Goal: Task Accomplishment & Management: Manage account settings

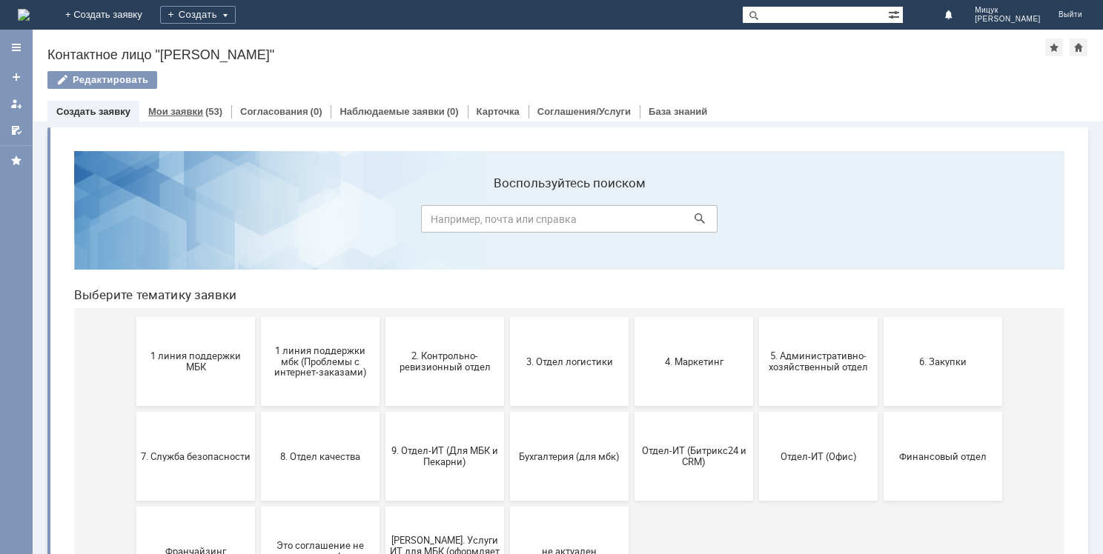
click at [199, 109] on div "Мои заявки (53)" at bounding box center [185, 112] width 74 height 10
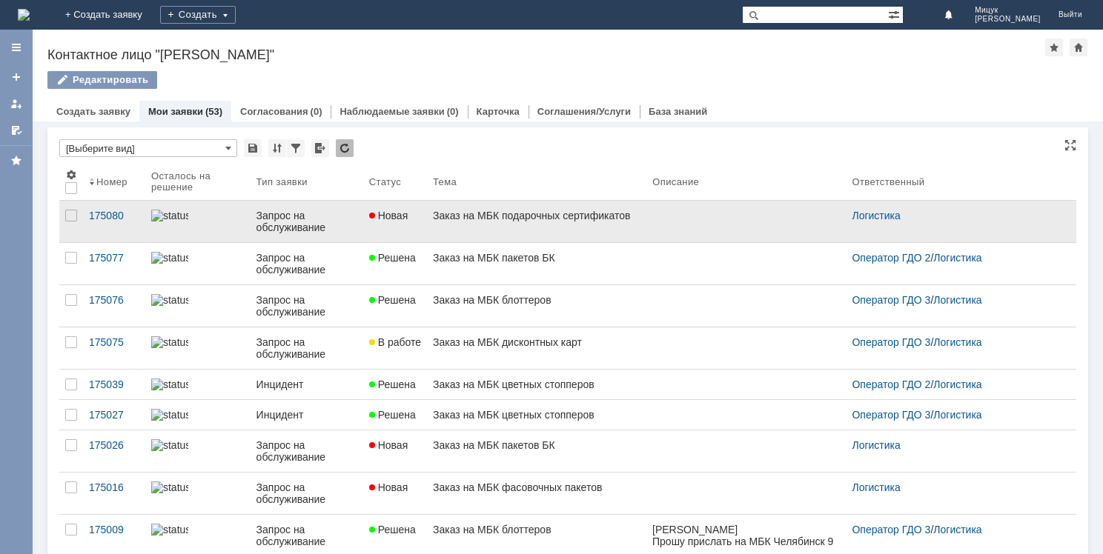
click at [557, 228] on link "Заказ на МБК подарочных сертификатов" at bounding box center [536, 222] width 219 height 42
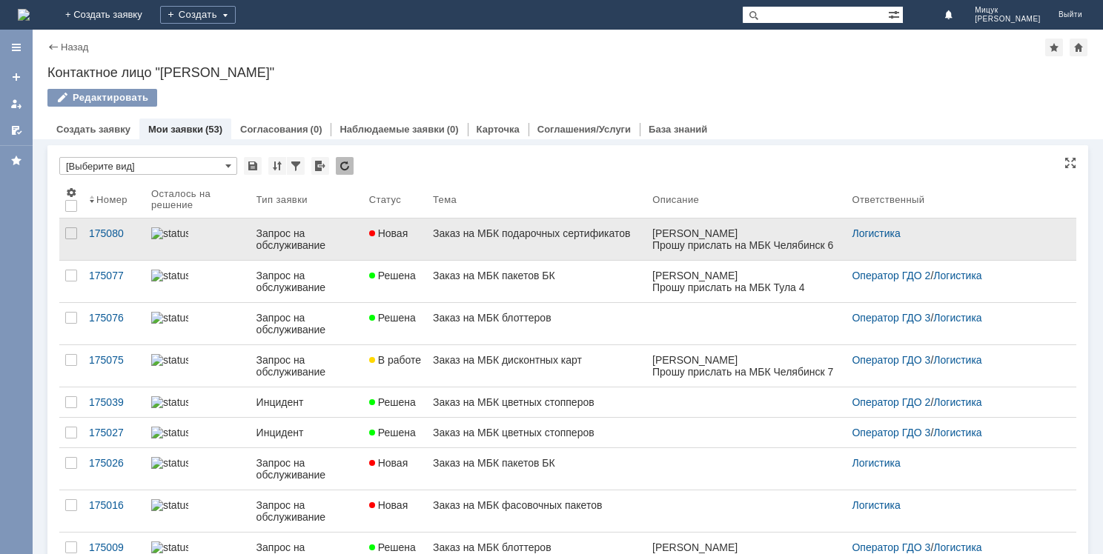
click at [454, 250] on link "Заказ на МБК подарочных сертификатов" at bounding box center [536, 240] width 219 height 42
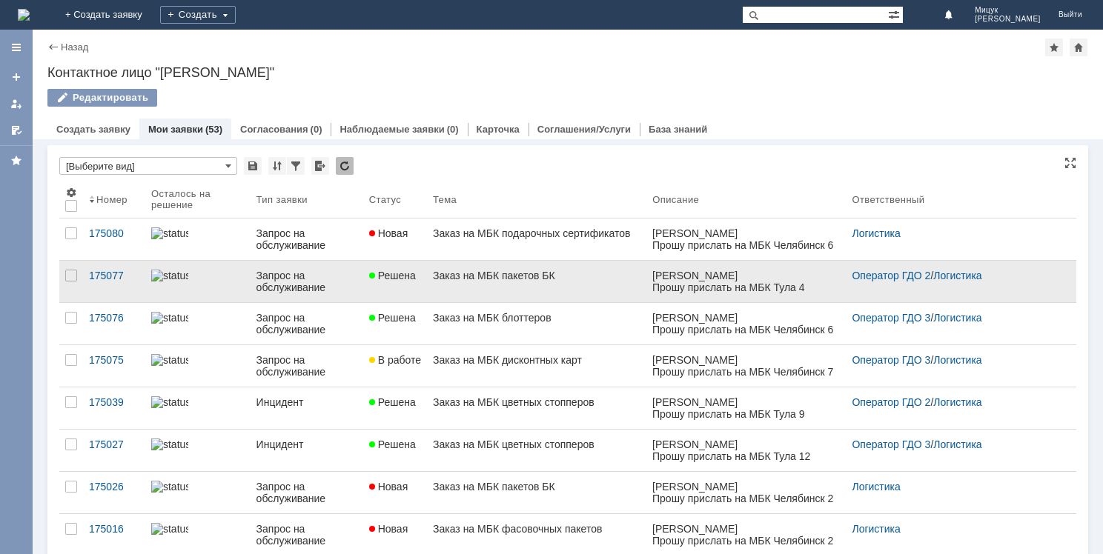
click at [517, 288] on link "Заказ на МБК пакетов БК" at bounding box center [536, 282] width 219 height 42
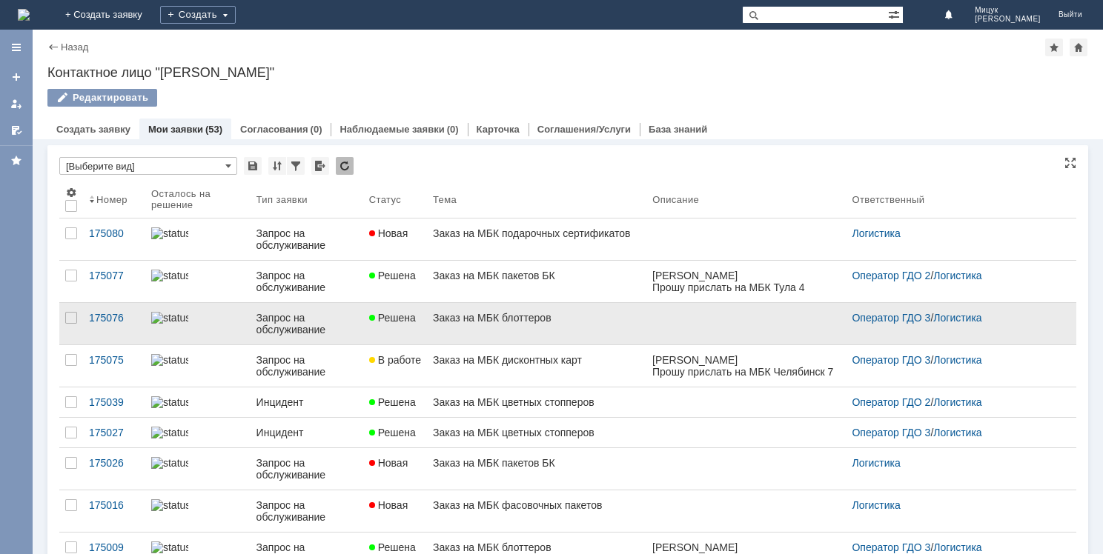
click at [505, 320] on div "Заказ на МБК блоттеров" at bounding box center [537, 318] width 208 height 12
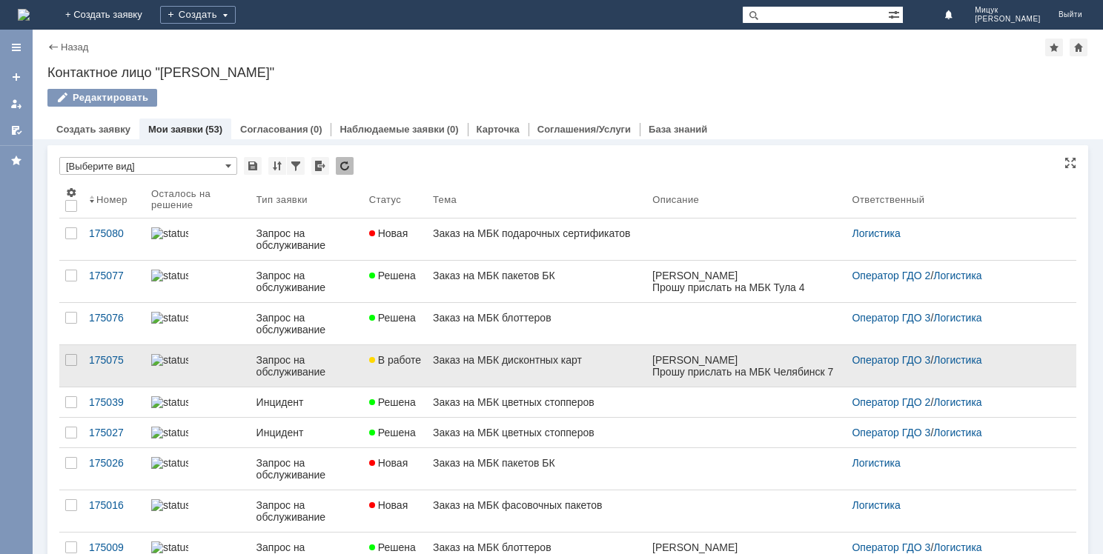
click at [497, 359] on div "Заказ на МБК дисконтных карт" at bounding box center [537, 360] width 208 height 12
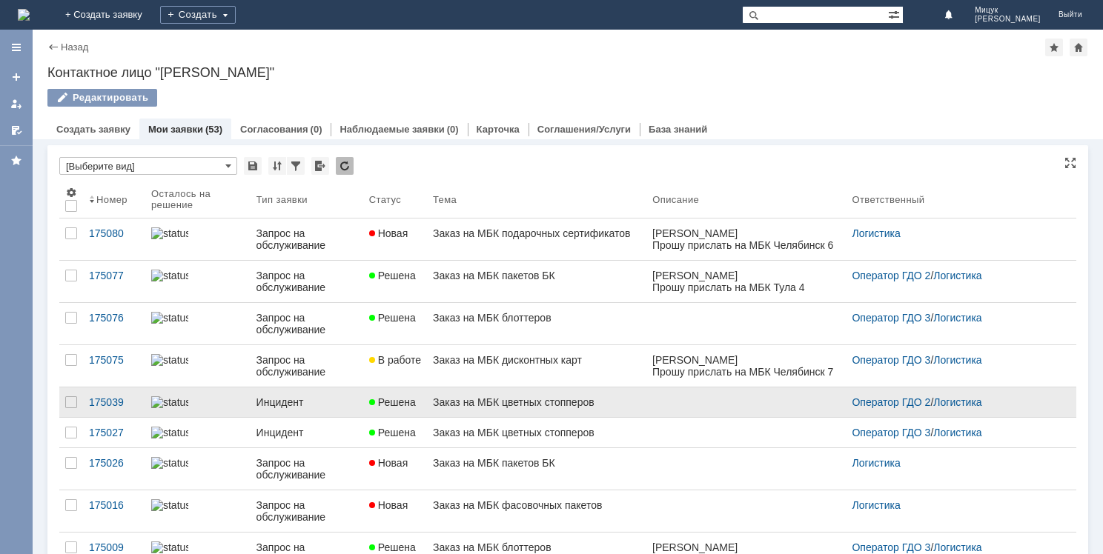
click at [585, 404] on div "Заказ на МБК цветных стопперов" at bounding box center [537, 403] width 208 height 12
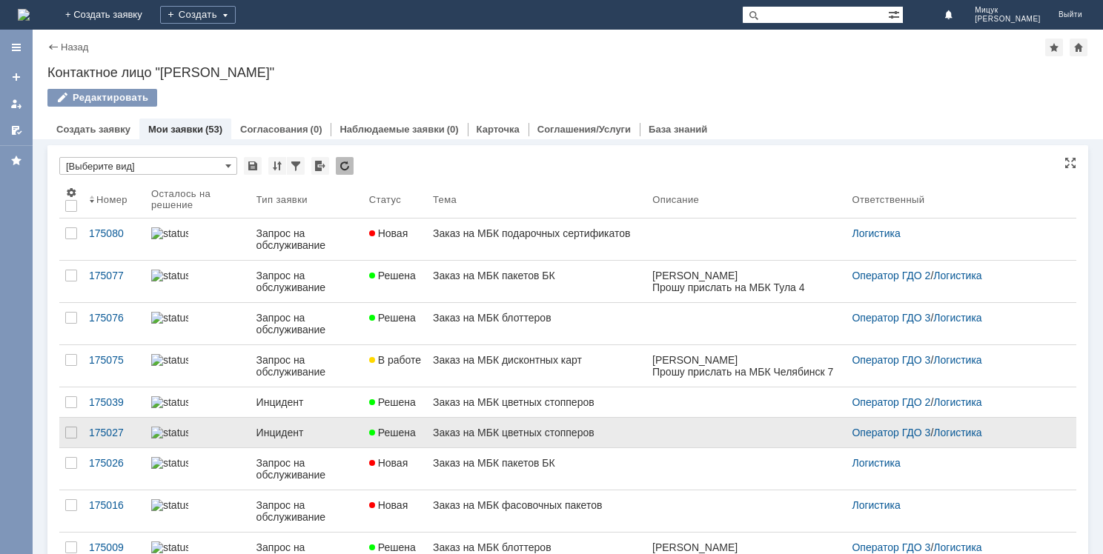
click at [554, 439] on div "Заказ на МБК цветных стопперов" at bounding box center [537, 433] width 208 height 12
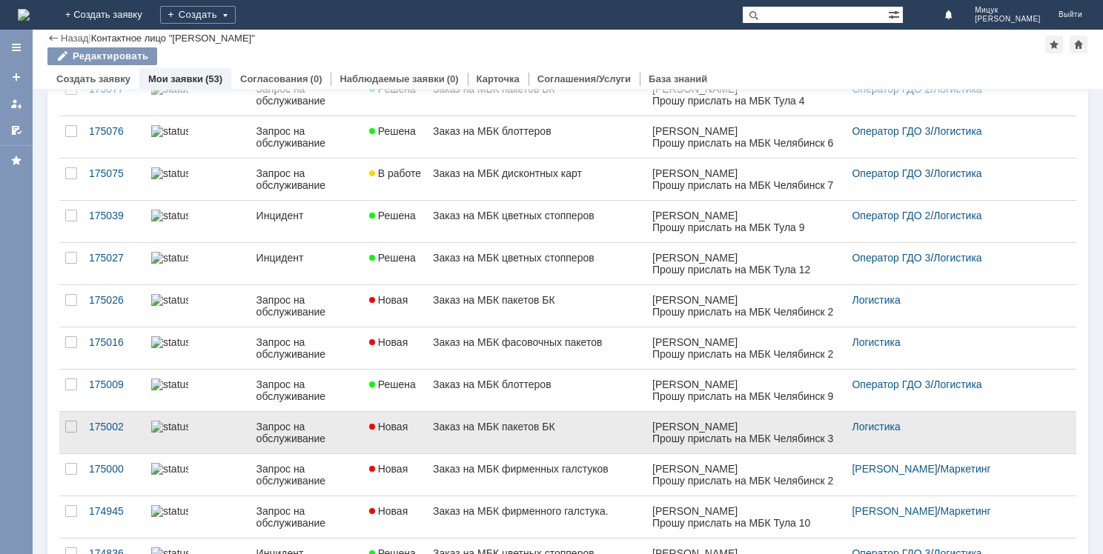
click at [530, 438] on link "Заказ на МБК пакетов БК" at bounding box center [536, 433] width 219 height 42
